Goal: Transaction & Acquisition: Purchase product/service

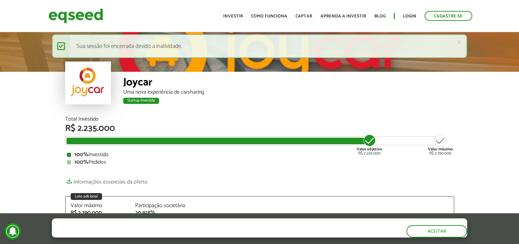
click at [411, 17] on link "Login" at bounding box center [409, 16] width 13 height 4
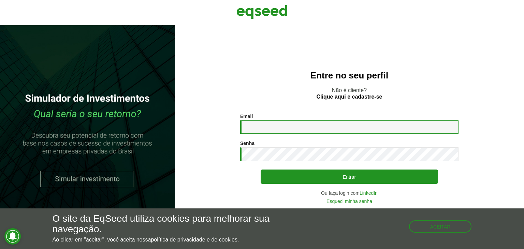
click at [336, 127] on input "Email *" at bounding box center [349, 127] width 218 height 13
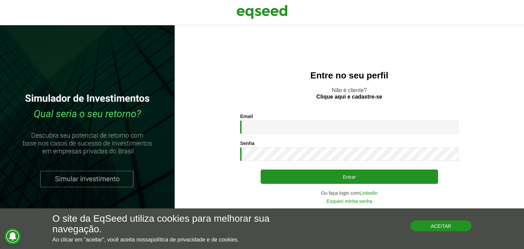
click at [460, 230] on button "Aceitar" at bounding box center [441, 226] width 61 height 11
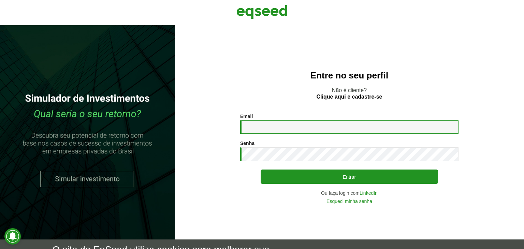
click at [345, 126] on input "Email *" at bounding box center [349, 127] width 218 height 13
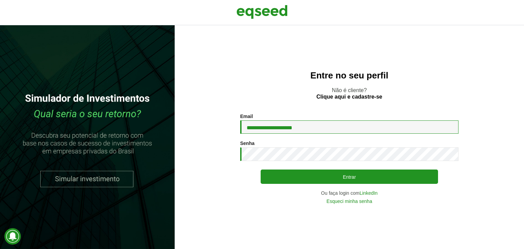
type input "**********"
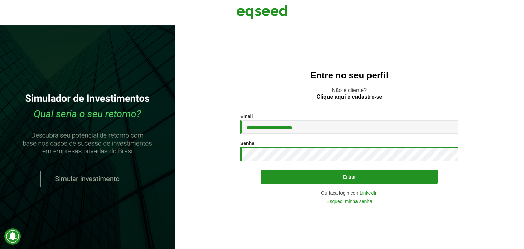
click at [261, 170] on button "Entrar" at bounding box center [350, 177] width 178 height 14
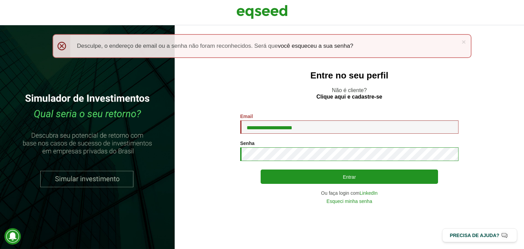
click at [261, 170] on button "Entrar" at bounding box center [350, 177] width 178 height 14
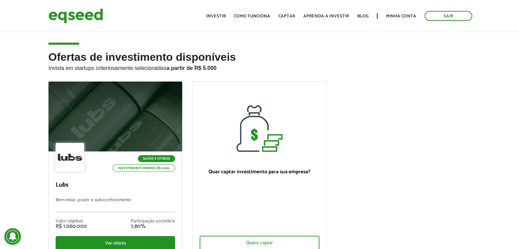
click at [315, 53] on h2 "Ofertas de investimento disponíveis Invista em startups criteriosamente selecio…" at bounding box center [259, 66] width 423 height 30
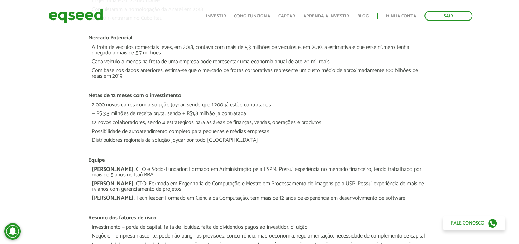
scroll to position [1127, 0]
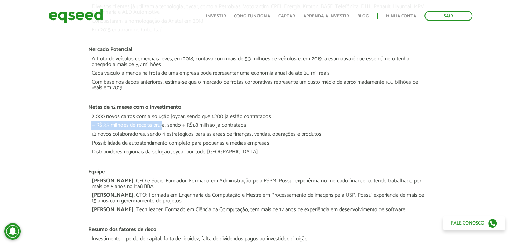
drag, startPoint x: 92, startPoint y: 125, endPoint x: 163, endPoint y: 123, distance: 70.7
click at [163, 123] on li "+ R$ 3,3 milhões de receita bruta, sendo + R$1,8 milhão já contratada" at bounding box center [259, 127] width 336 height 9
click at [108, 127] on li "+ R$ 3,3 milhões de receita bruta, sendo + R$1,8 milhão já contratada" at bounding box center [259, 127] width 336 height 9
drag, startPoint x: 89, startPoint y: 125, endPoint x: 148, endPoint y: 123, distance: 58.7
click at [148, 123] on ul "2.000 novos carros com a solução Joycar, sendo que 1.200 já estão contratados +…" at bounding box center [259, 135] width 343 height 51
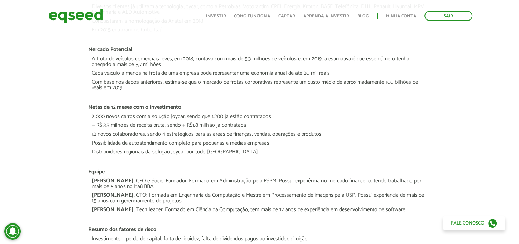
click at [110, 116] on li "2.000 novos carros com a solução Joycar, sendo que 1.200 já estão contratados" at bounding box center [259, 118] width 336 height 9
drag, startPoint x: 120, startPoint y: 114, endPoint x: 141, endPoint y: 114, distance: 21.2
click at [141, 114] on li "2.000 novos carros com a solução Joycar, sendo que 1.200 já estão contratados" at bounding box center [259, 118] width 336 height 9
click at [169, 116] on li "2.000 novos carros com a solução Joycar, sendo que 1.200 já estão contratados" at bounding box center [259, 118] width 336 height 9
drag, startPoint x: 214, startPoint y: 117, endPoint x: 233, endPoint y: 116, distance: 19.2
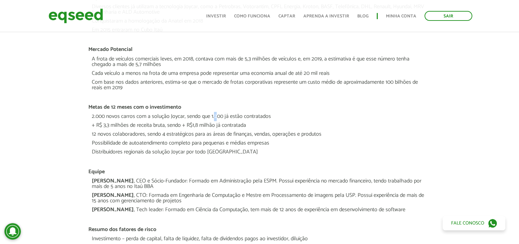
click at [217, 116] on li "2.000 novos carros com a solução Joycar, sendo que 1.200 já estão contratados" at bounding box center [259, 118] width 336 height 9
click at [251, 116] on li "2.000 novos carros com a solução Joycar, sendo que 1.200 já estão contratados" at bounding box center [259, 118] width 336 height 9
drag, startPoint x: 256, startPoint y: 116, endPoint x: 266, endPoint y: 118, distance: 10.7
click at [266, 118] on li "2.000 novos carros com a solução Joycar, sendo que 1.200 já estão contratados" at bounding box center [259, 118] width 336 height 9
click at [131, 125] on li "+ R$ 3,3 milhões de receita bruta, sendo + R$1,8 milhão já contratada" at bounding box center [259, 127] width 336 height 9
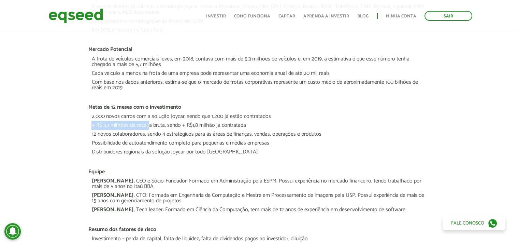
drag, startPoint x: 87, startPoint y: 124, endPoint x: 150, endPoint y: 124, distance: 62.5
click at [134, 131] on li "12 novos colaboradores, sendo 4 estratégicos para as áreas de finanças, vendas,…" at bounding box center [259, 135] width 336 height 9
click at [164, 125] on li "+ R$ 3,3 milhões de receita bruta, sendo + R$1,8 milhão já contratada" at bounding box center [259, 127] width 336 height 9
drag, startPoint x: 168, startPoint y: 125, endPoint x: 202, endPoint y: 125, distance: 34.1
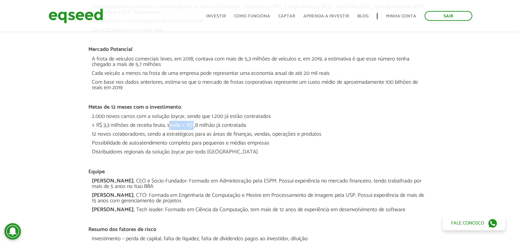
click at [202, 125] on li "+ R$ 3,3 milhões de receita bruta, sendo + R$1,8 milhão já contratada" at bounding box center [259, 127] width 336 height 9
click at [208, 126] on li "+ R$ 3,3 milhões de receita bruta, sendo + R$1,8 milhão já contratada" at bounding box center [259, 127] width 336 height 9
click at [234, 126] on li "+ R$ 3,3 milhões de receita bruta, sendo + R$1,8 milhão já contratada" at bounding box center [259, 127] width 336 height 9
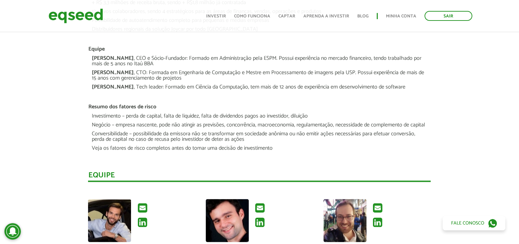
scroll to position [1147, 0]
